Goal: Information Seeking & Learning: Check status

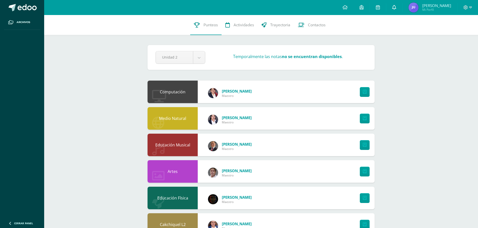
click at [402, 8] on link at bounding box center [394, 7] width 16 height 15
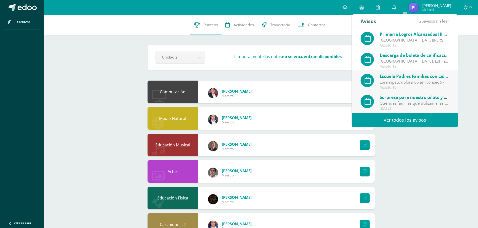
click at [398, 56] on span "Descarga de boleta de calificaciones primaria 2025" at bounding box center [432, 55] width 106 height 6
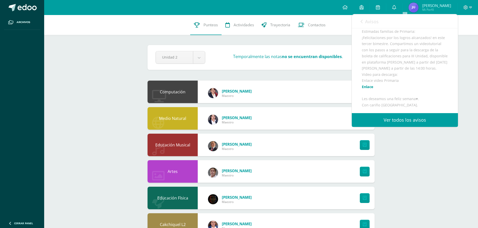
scroll to position [50, 0]
click at [368, 83] on link "Enlace" at bounding box center [368, 80] width 12 height 5
click at [201, 58] on body "Archivos Cerrar panel Configuración Cerrar sesión Julio Cesar Mi Perfil Mis acc…" at bounding box center [239, 189] width 478 height 379
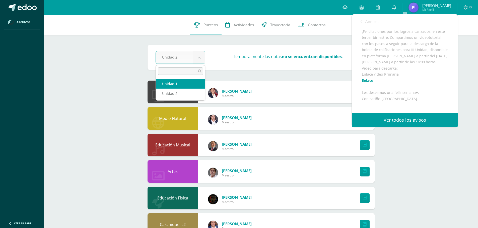
select select "Unidad 1"
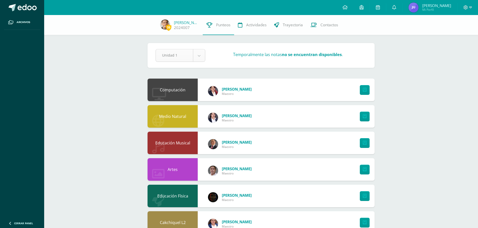
click at [201, 57] on body "Archivos Cerrar panel Configuración Cerrar sesión Julio Cesar Mi Perfil Avisos …" at bounding box center [239, 188] width 478 height 377
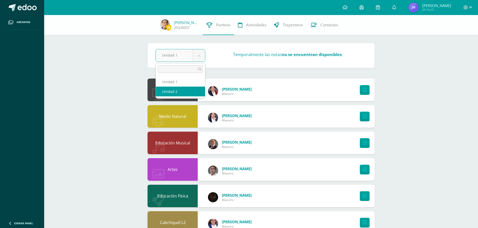
select select "Unidad 2"
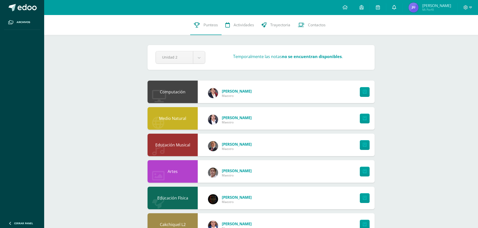
click at [396, 9] on icon at bounding box center [394, 7] width 4 height 5
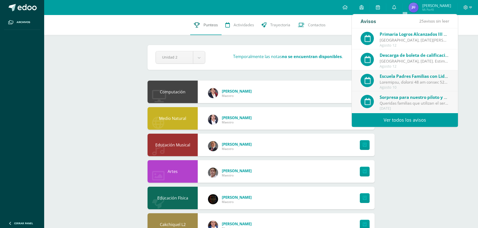
click at [207, 24] on span "Punteos" at bounding box center [210, 24] width 14 height 5
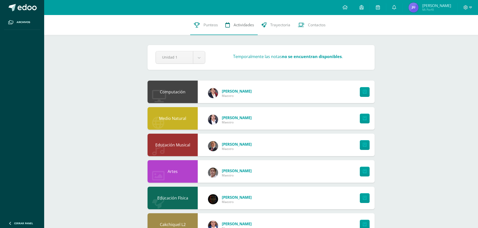
click at [239, 26] on span "Actividades" at bounding box center [243, 24] width 20 height 5
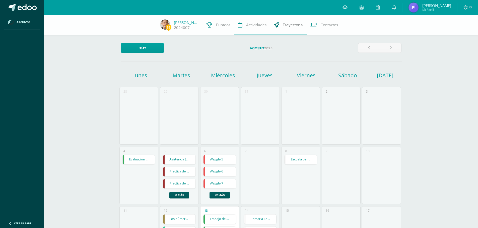
click at [292, 25] on span "Trayectoria" at bounding box center [293, 24] width 20 height 5
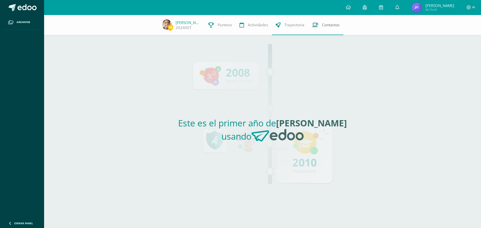
click at [328, 25] on span "Contactos" at bounding box center [331, 24] width 18 height 5
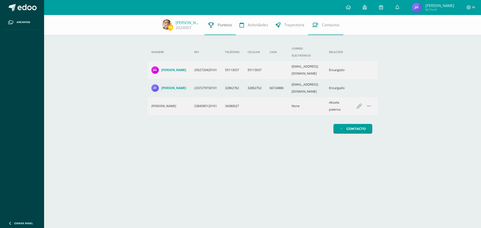
click at [218, 25] on span "Punteos" at bounding box center [225, 24] width 14 height 5
